Goal: Find specific page/section: Find specific page/section

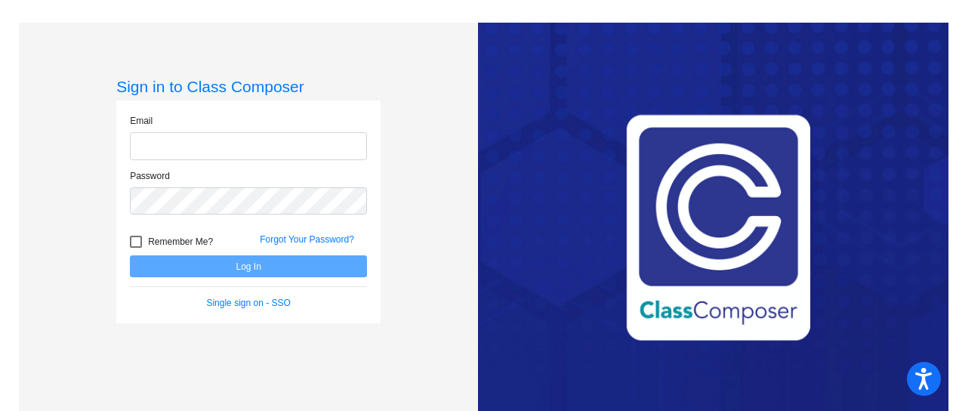
type input "[EMAIL_ADDRESS][DOMAIN_NAME]"
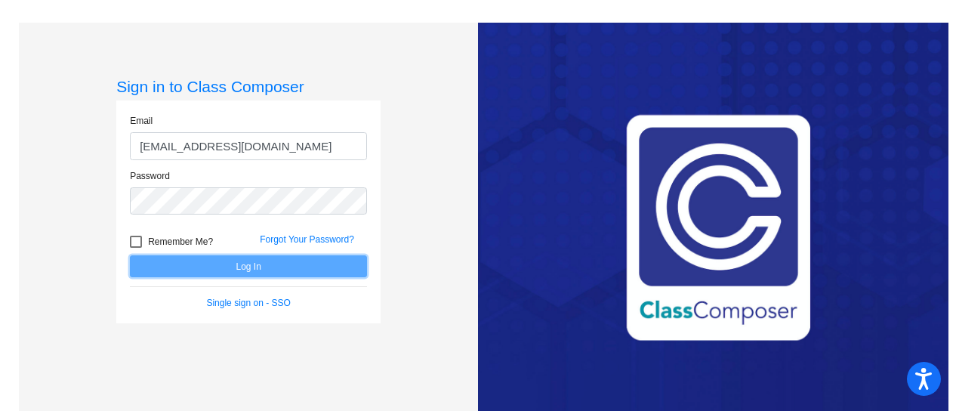
click at [214, 269] on button "Log In" at bounding box center [248, 266] width 237 height 22
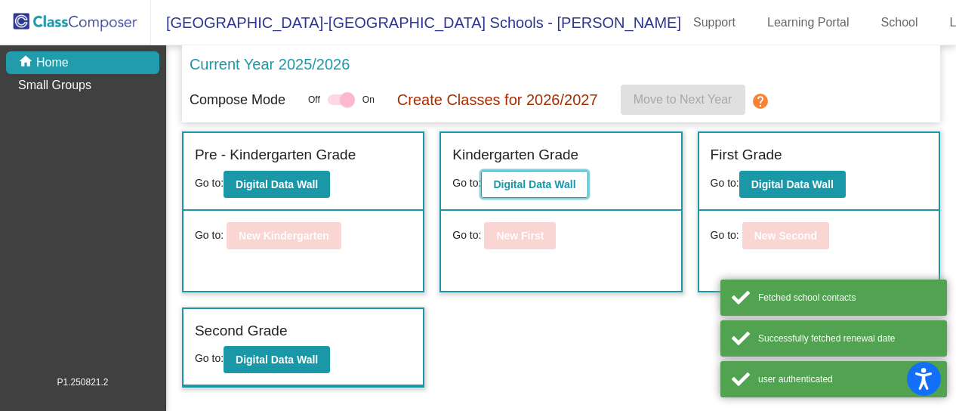
click at [570, 183] on b "Digital Data Wall" at bounding box center [534, 184] width 82 height 12
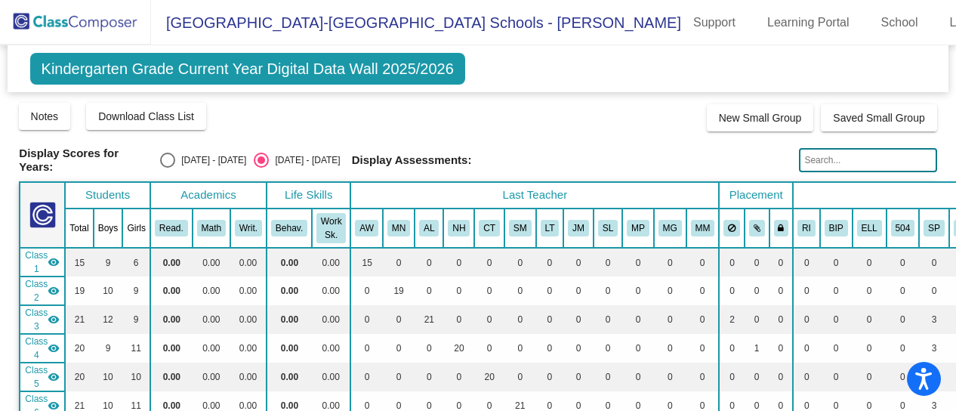
click at [820, 161] on input "text" at bounding box center [867, 160] width 137 height 24
type input "octavia"
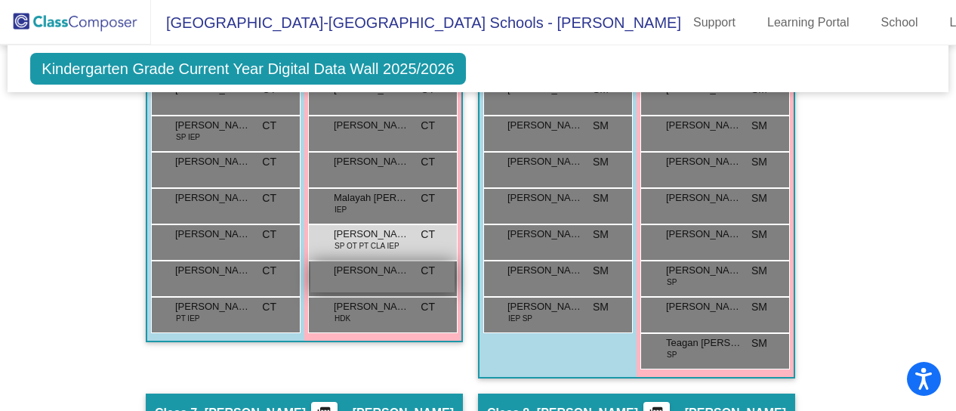
scroll to position [1661, 0]
